Goal: Transaction & Acquisition: Purchase product/service

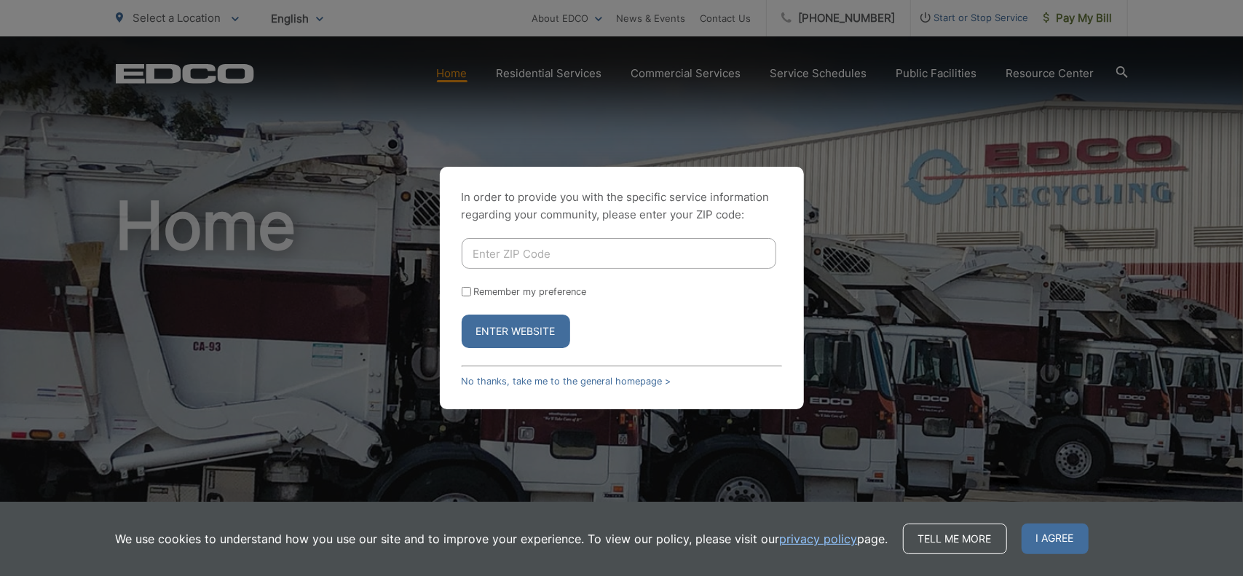
click at [595, 248] on input "Enter ZIP Code" at bounding box center [619, 253] width 314 height 31
type input "91942"
drag, startPoint x: 517, startPoint y: 337, endPoint x: 612, endPoint y: 333, distance: 94.7
click at [517, 336] on button "Enter Website" at bounding box center [516, 330] width 108 height 33
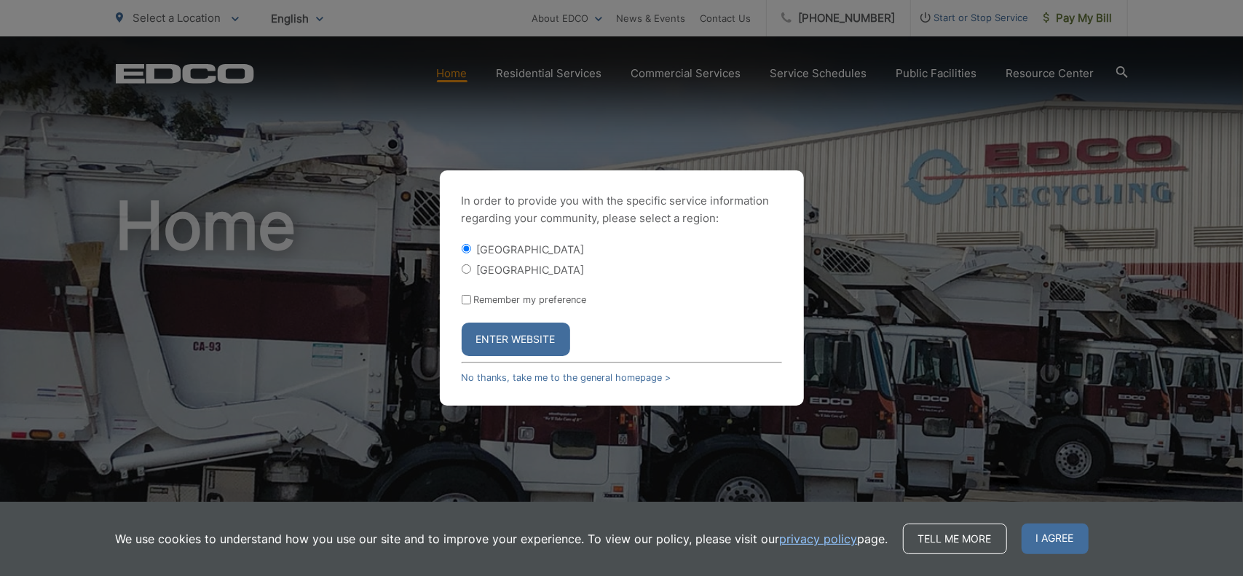
click at [504, 336] on button "Enter Website" at bounding box center [516, 339] width 108 height 33
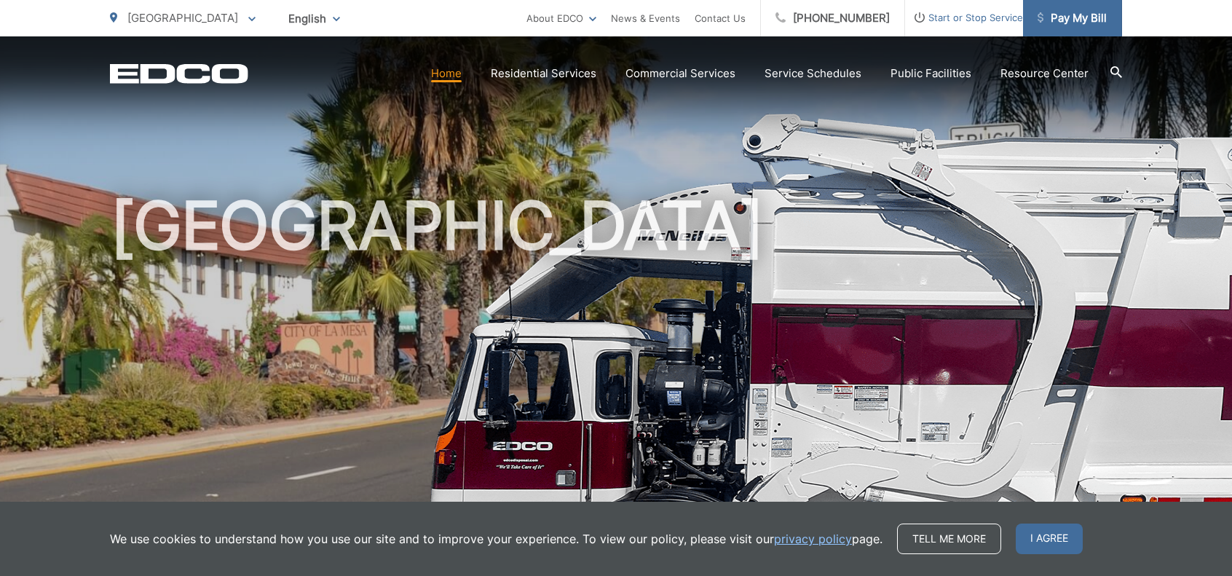
click at [1080, 15] on span "Pay My Bill" at bounding box center [1071, 17] width 69 height 17
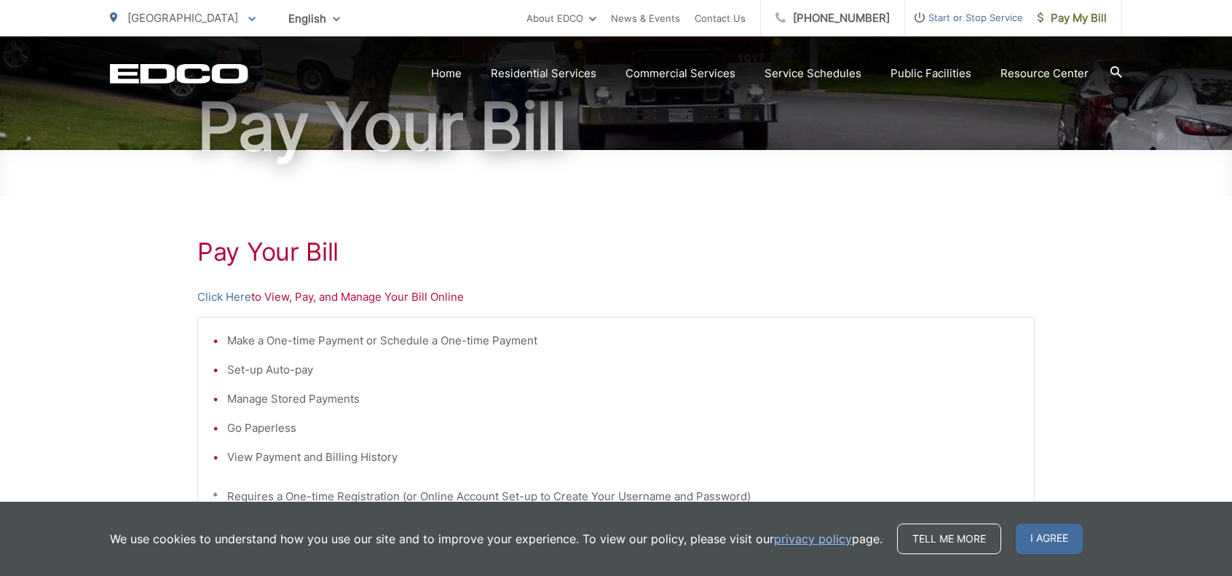
scroll to position [218, 0]
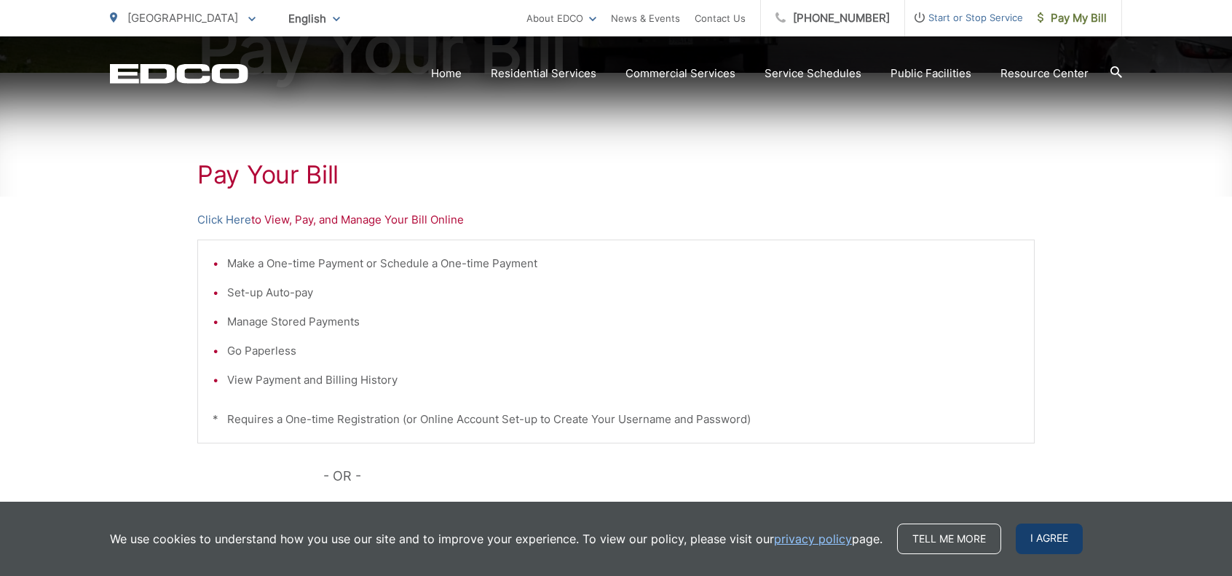
click at [1045, 541] on span "I agree" at bounding box center [1049, 538] width 67 height 31
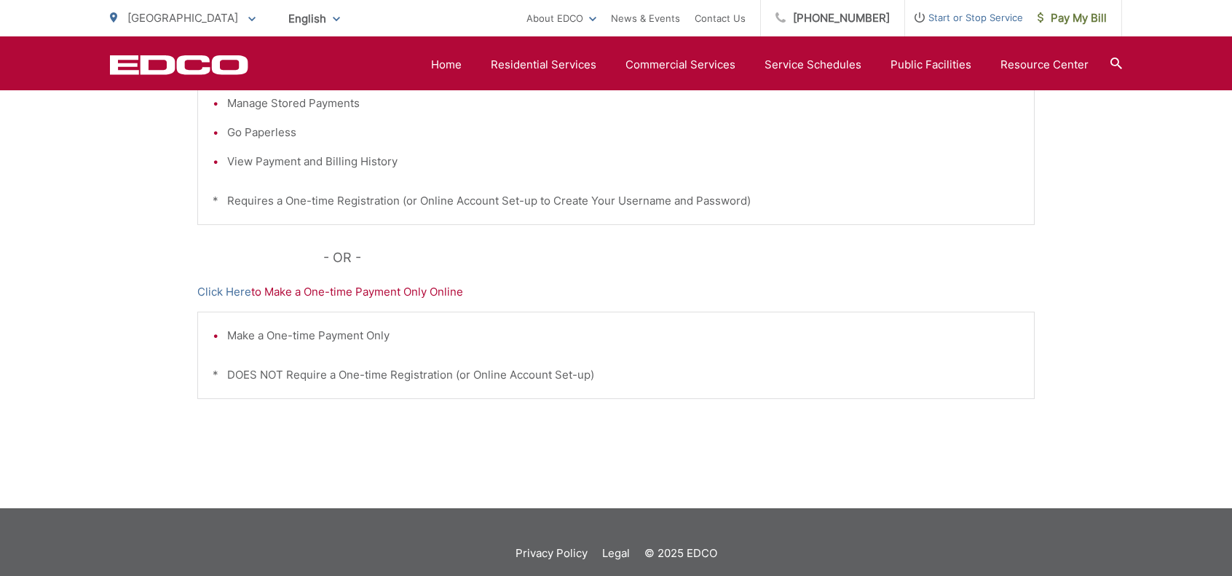
scroll to position [146, 0]
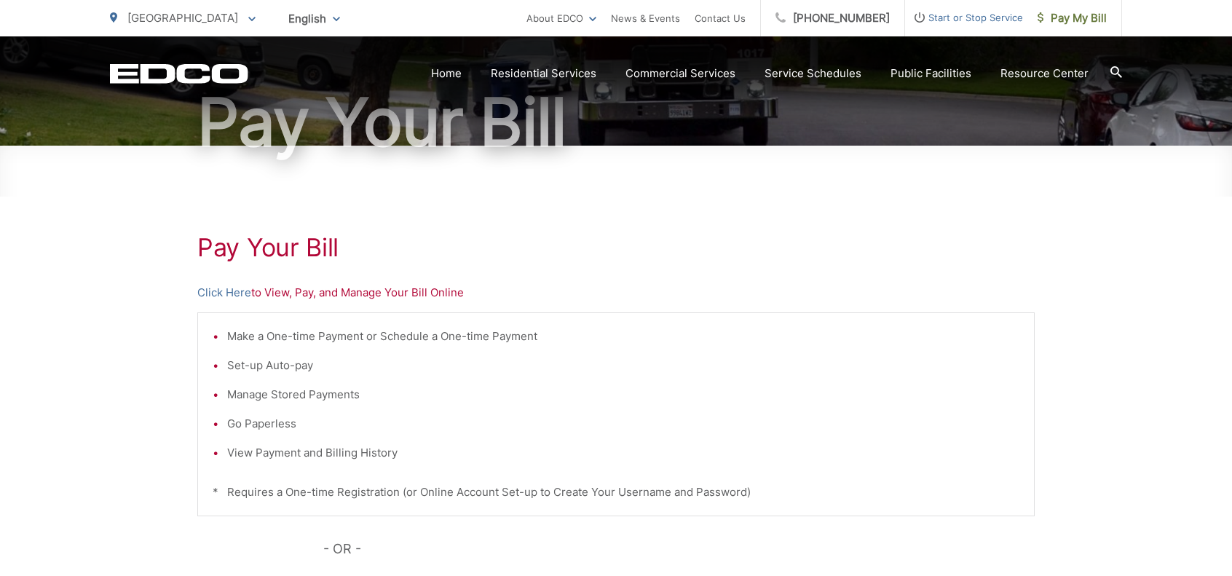
click at [285, 295] on p "Click Here to View, Pay, and Manage Your Bill Online" at bounding box center [615, 292] width 837 height 17
click at [240, 295] on link "Click Here" at bounding box center [224, 292] width 54 height 17
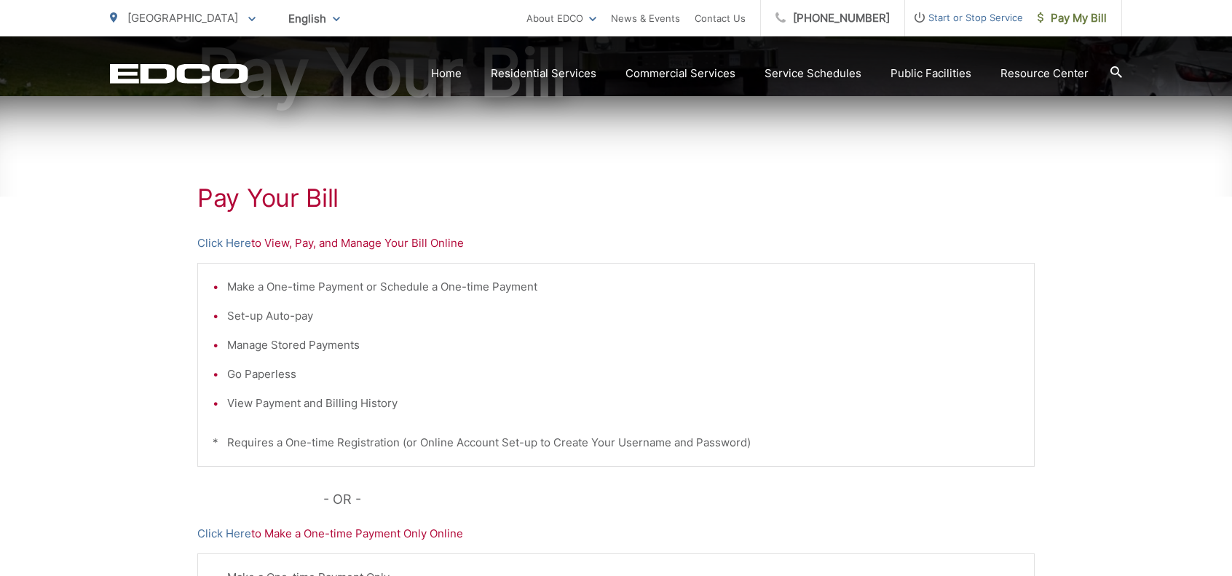
scroll to position [218, 0]
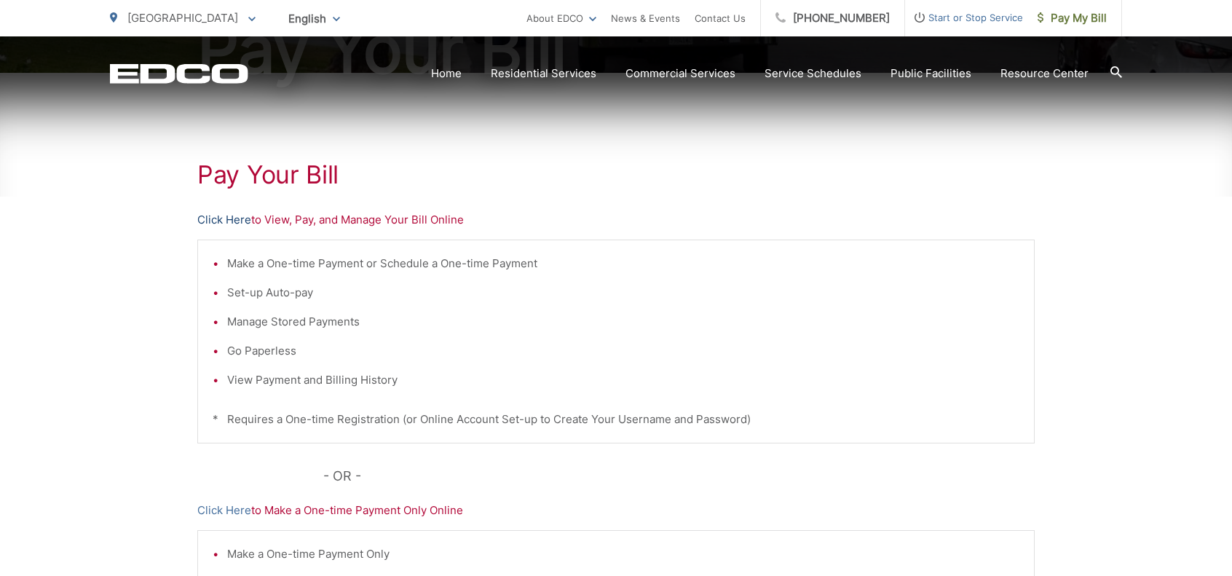
click at [218, 219] on link "Click Here" at bounding box center [224, 219] width 54 height 17
